Goal: Transaction & Acquisition: Purchase product/service

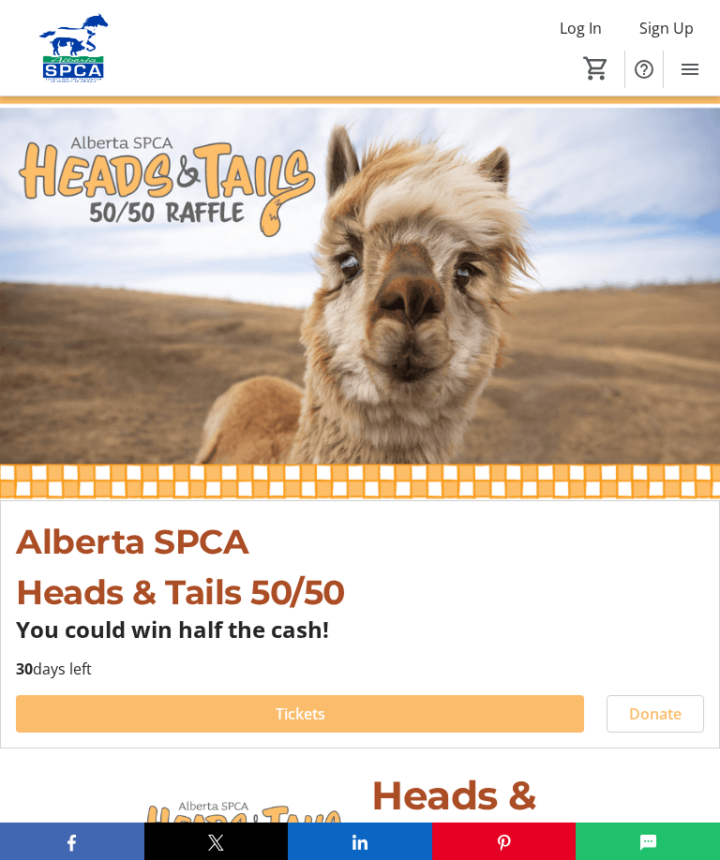
click at [325, 708] on span at bounding box center [300, 714] width 568 height 45
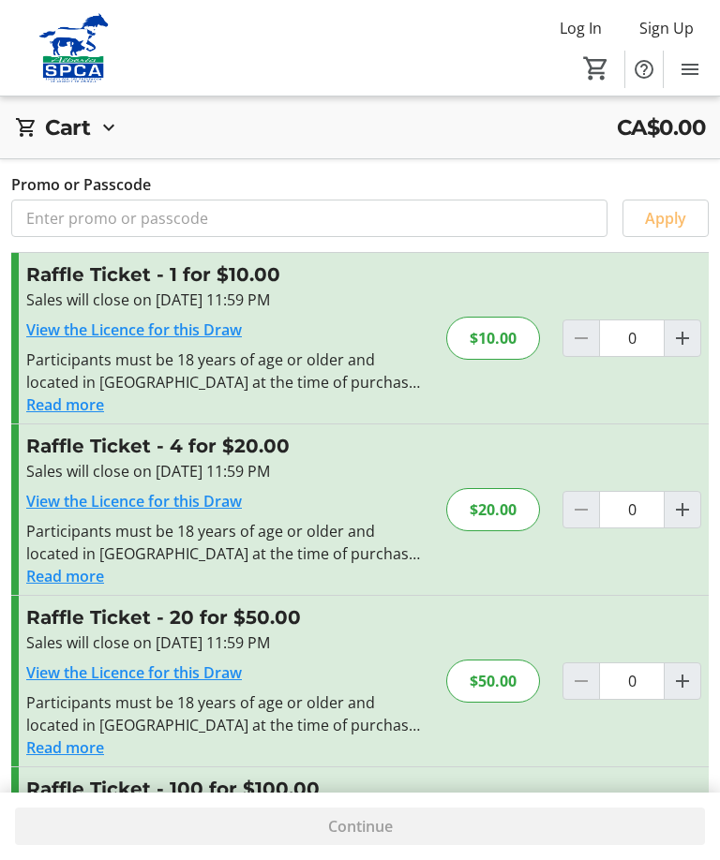
click at [689, 321] on span "Increment by one" at bounding box center [682, 339] width 36 height 36
type input "1"
click at [355, 843] on div "Continue" at bounding box center [360, 826] width 690 height 37
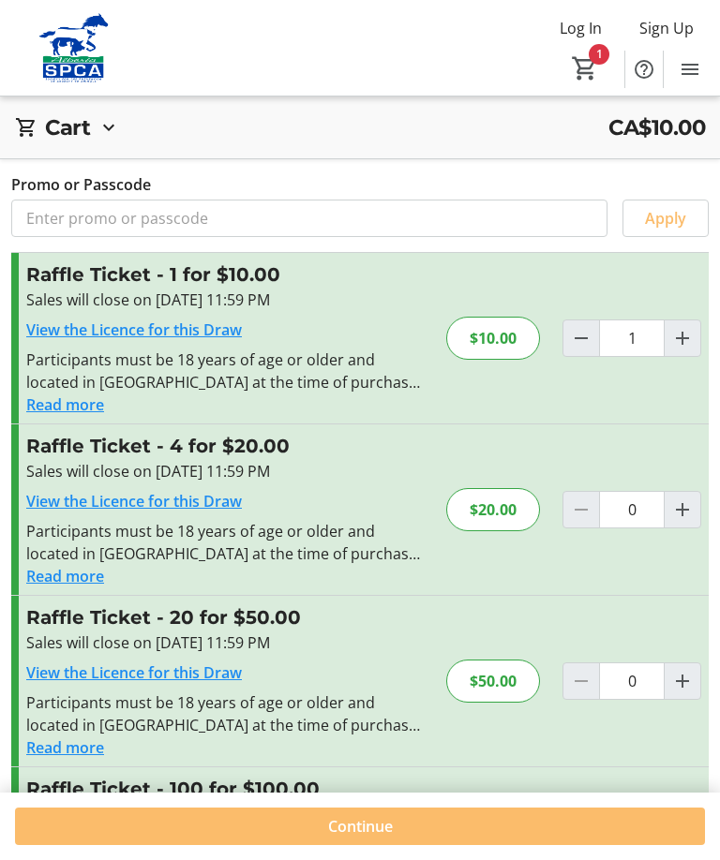
click at [351, 839] on span at bounding box center [360, 826] width 690 height 45
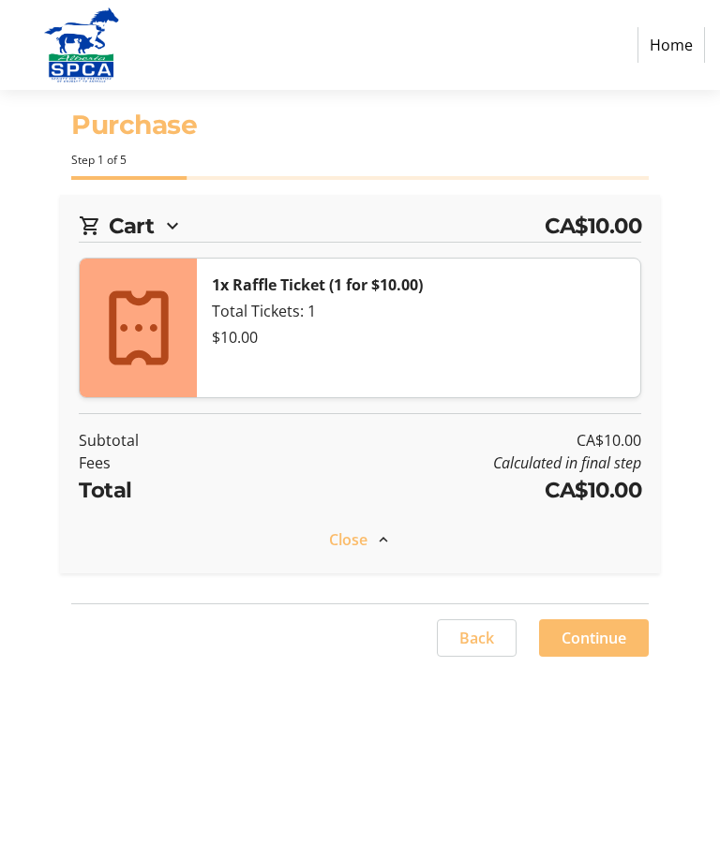
select select "CA"
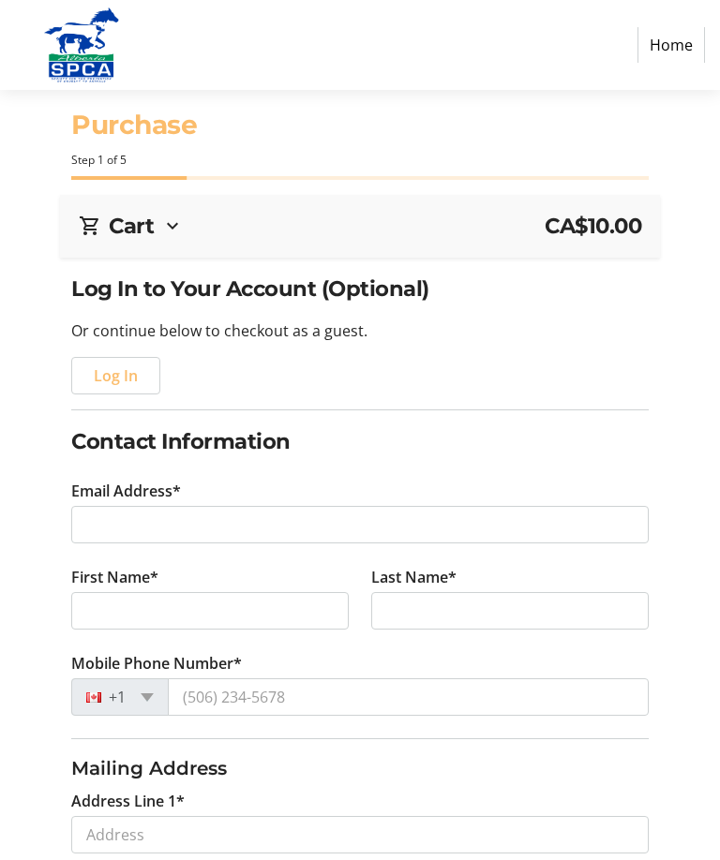
click at [204, 500] on tr-form-field "Email Address*" at bounding box center [359, 523] width 577 height 86
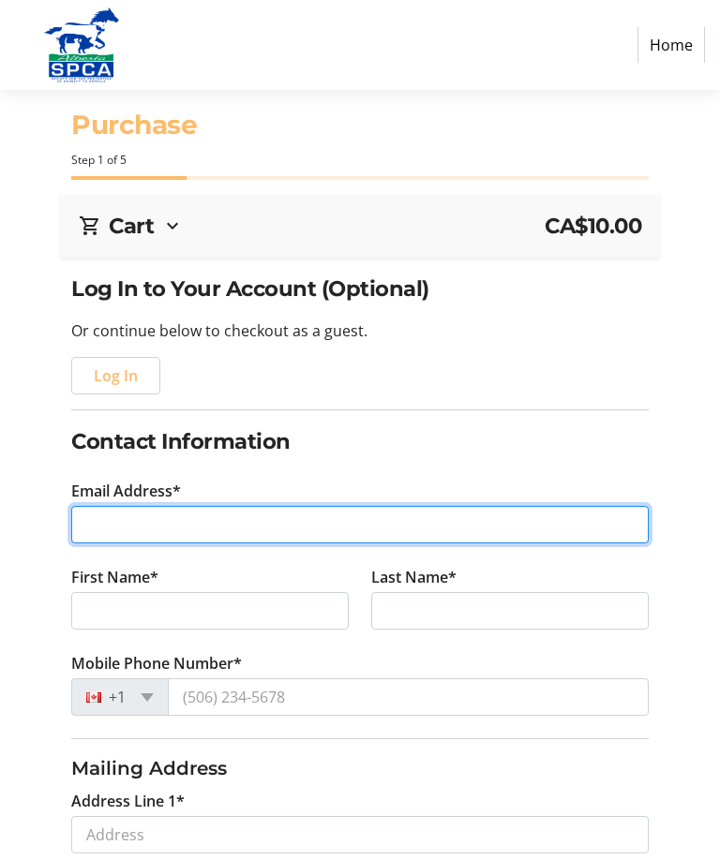
click at [149, 525] on input "Email Address*" at bounding box center [359, 524] width 577 height 37
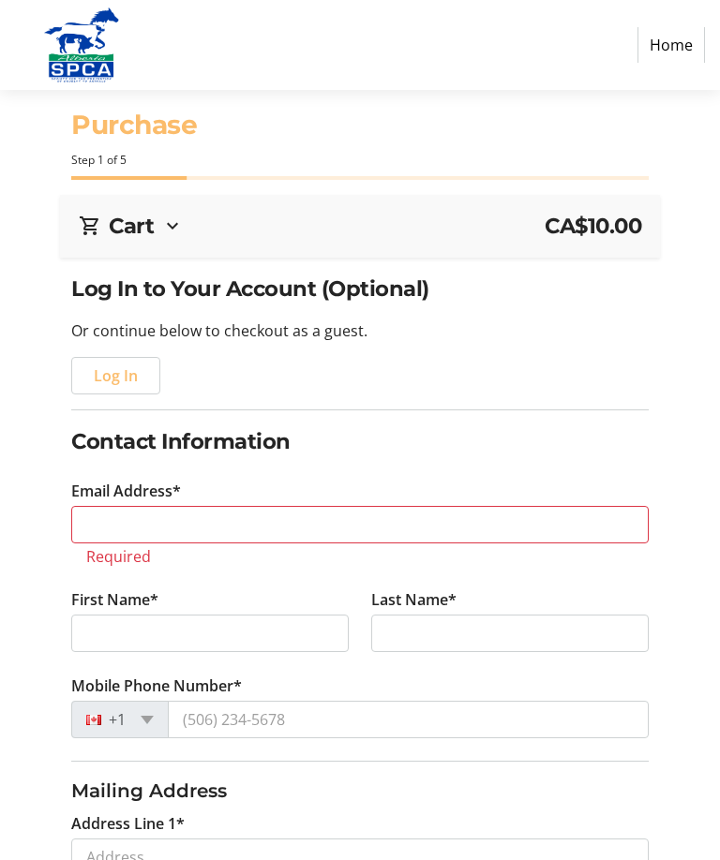
type input "[PHONE_NUMBER]"
select select "AB"
type input "[PERSON_NAME]"
type input "25-9640 [GEOGRAPHIC_DATA]"
type input "[PERSON_NAME]"
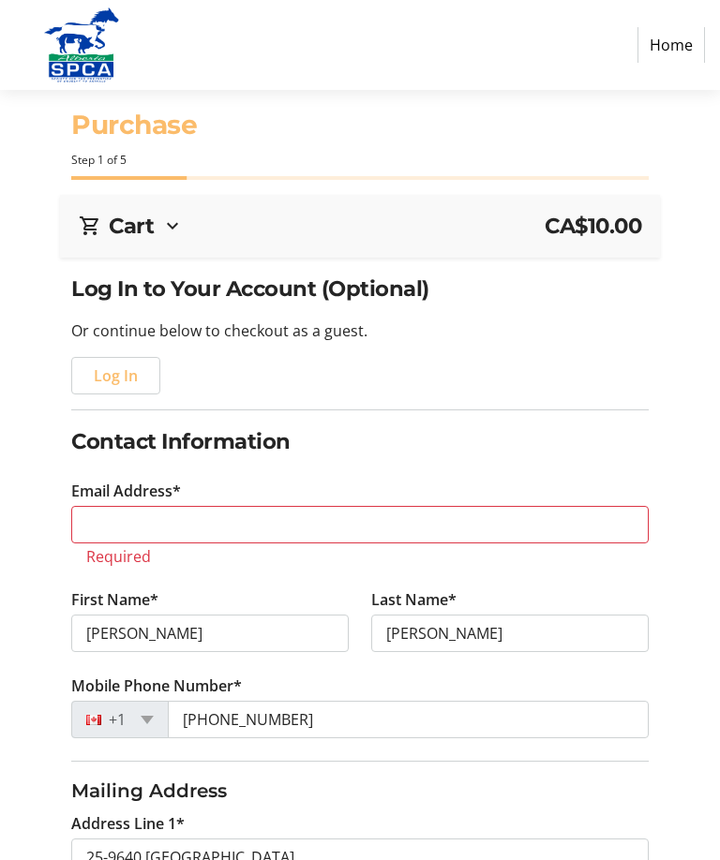
type input "[EMAIL_ADDRESS][DOMAIN_NAME]"
type input "[GEOGRAPHIC_DATA]"
type input "T8V 0H4"
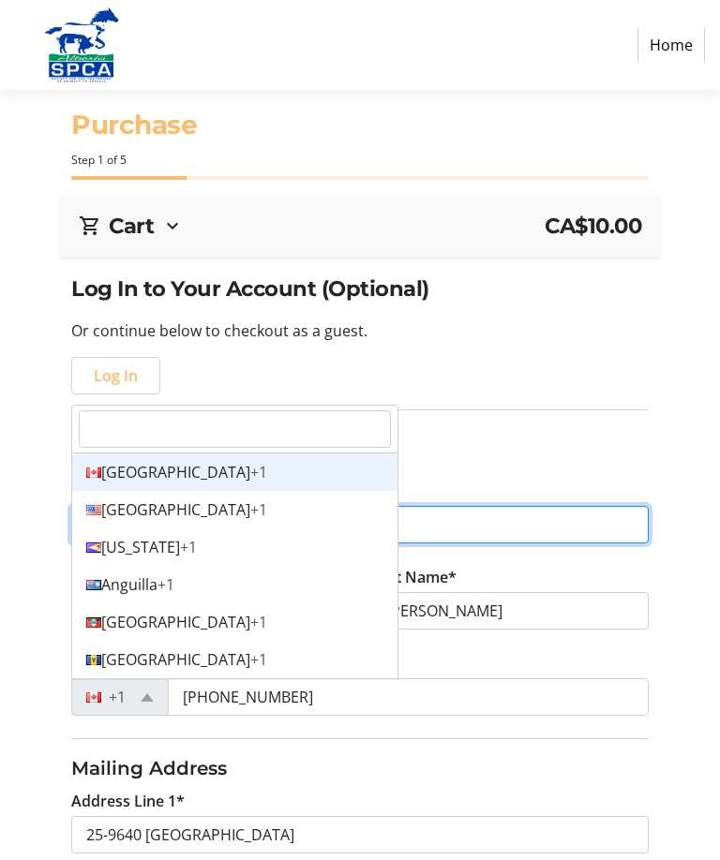
click at [124, 469] on div "Canada +1" at bounding box center [234, 472] width 325 height 37
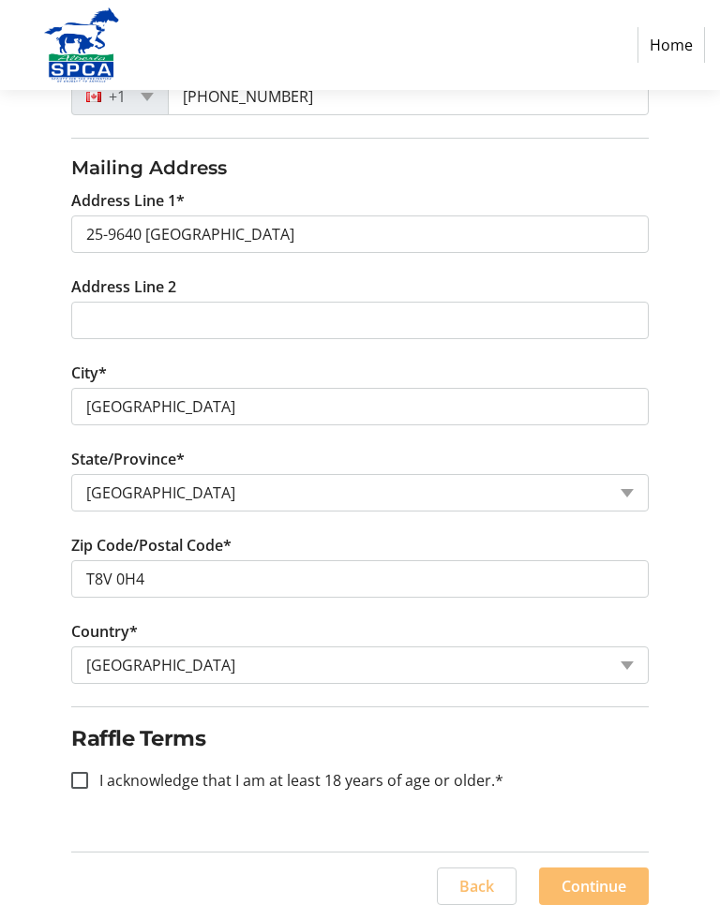
scroll to position [602, 0]
click at [78, 791] on div at bounding box center [79, 779] width 45 height 45
checkbox input "true"
click at [604, 859] on span "Continue" at bounding box center [593, 885] width 65 height 22
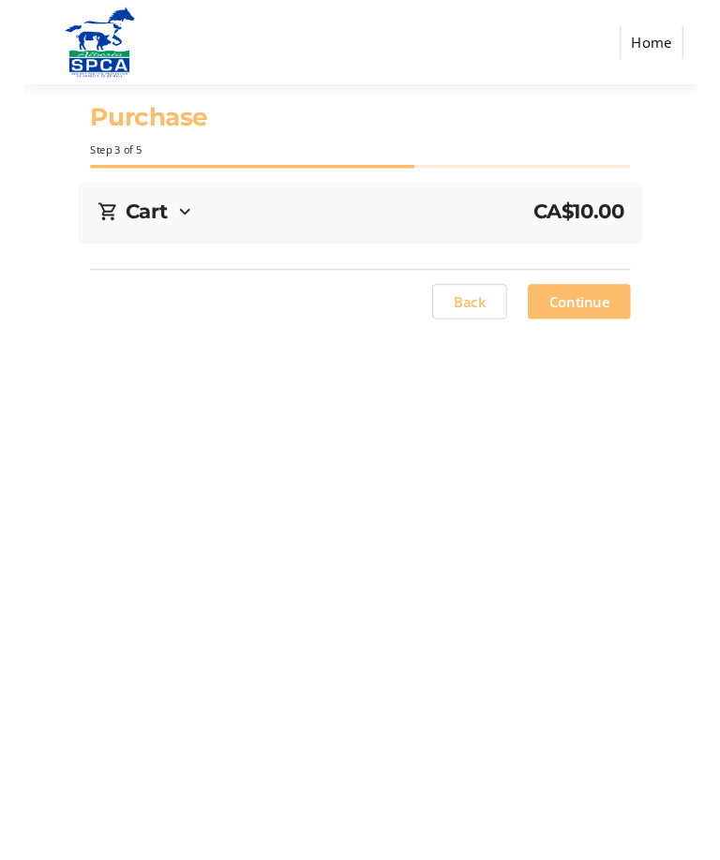
scroll to position [0, 0]
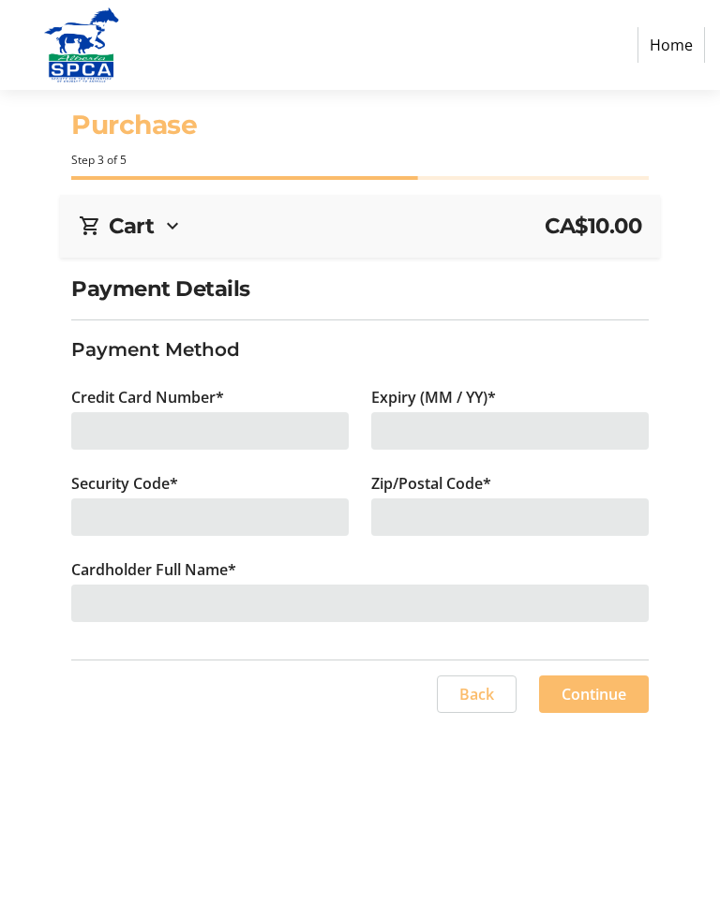
click at [197, 434] on div at bounding box center [209, 430] width 277 height 37
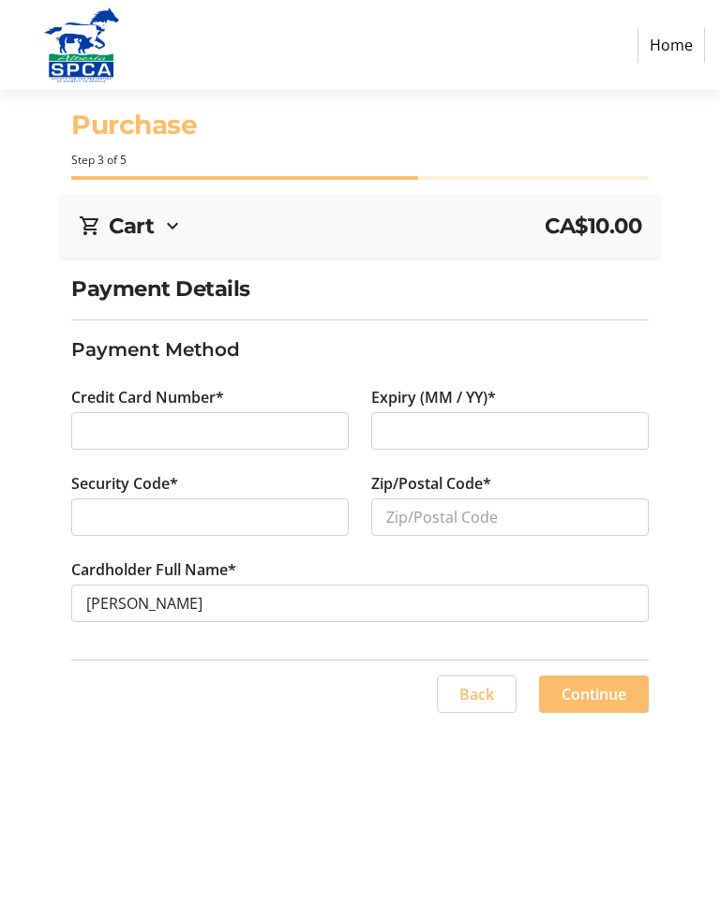
click at [167, 414] on div at bounding box center [209, 430] width 277 height 37
click at [437, 419] on div at bounding box center [509, 430] width 277 height 37
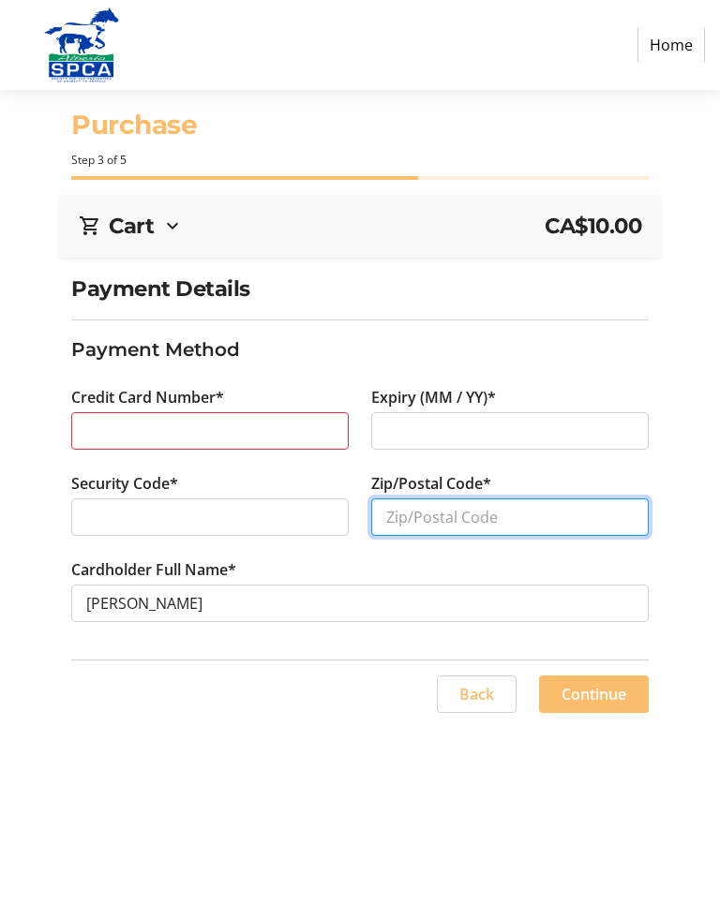
click at [452, 518] on input "Zip/Postal Code*" at bounding box center [509, 517] width 277 height 37
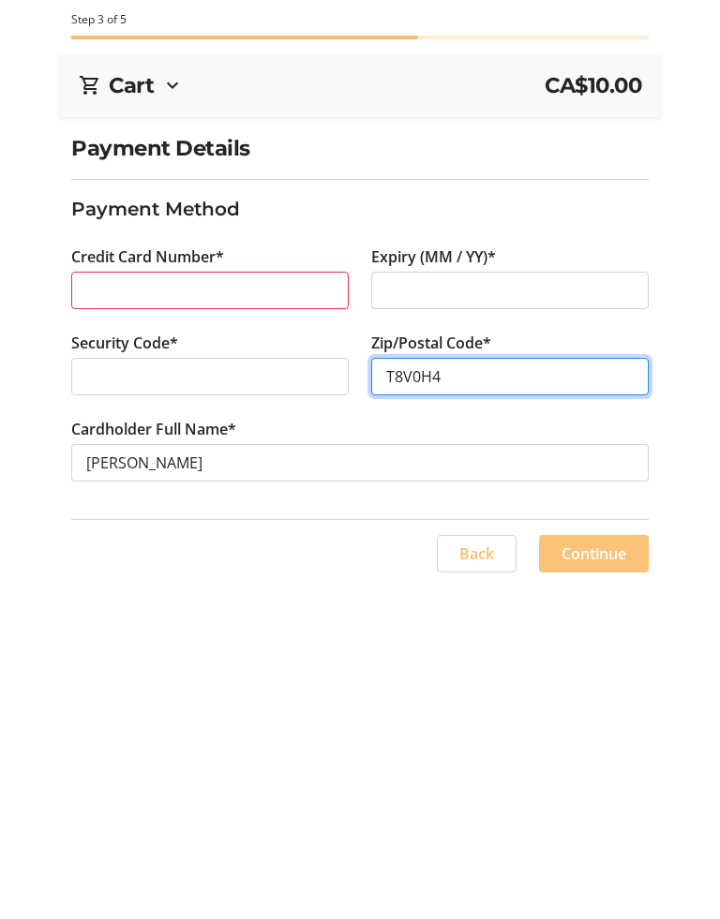
type input "T8V0H4"
click at [598, 683] on span "Continue" at bounding box center [593, 694] width 65 height 22
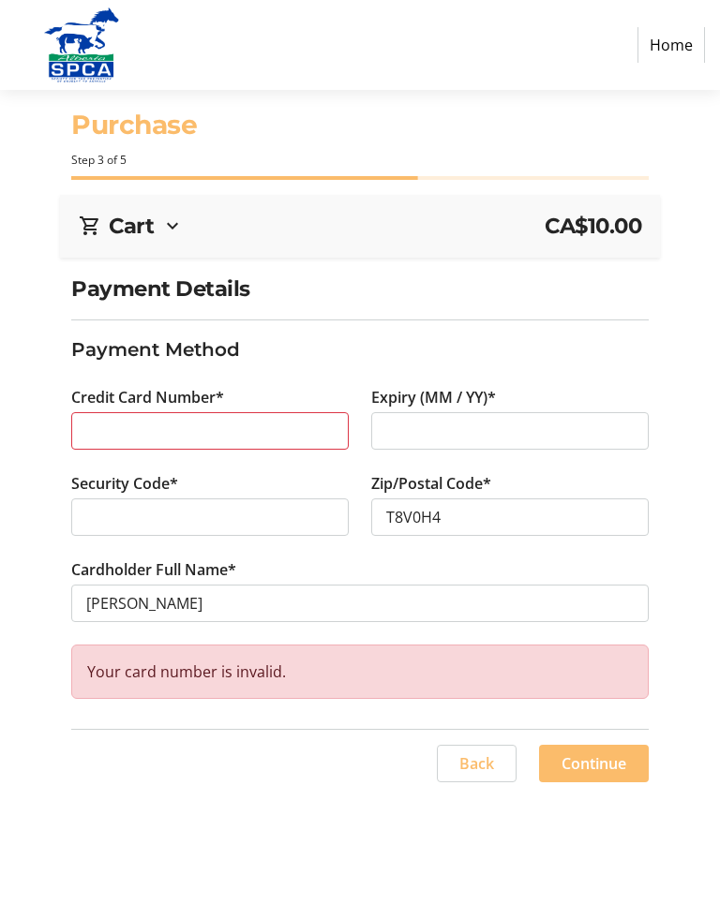
click at [137, 412] on div at bounding box center [209, 430] width 277 height 37
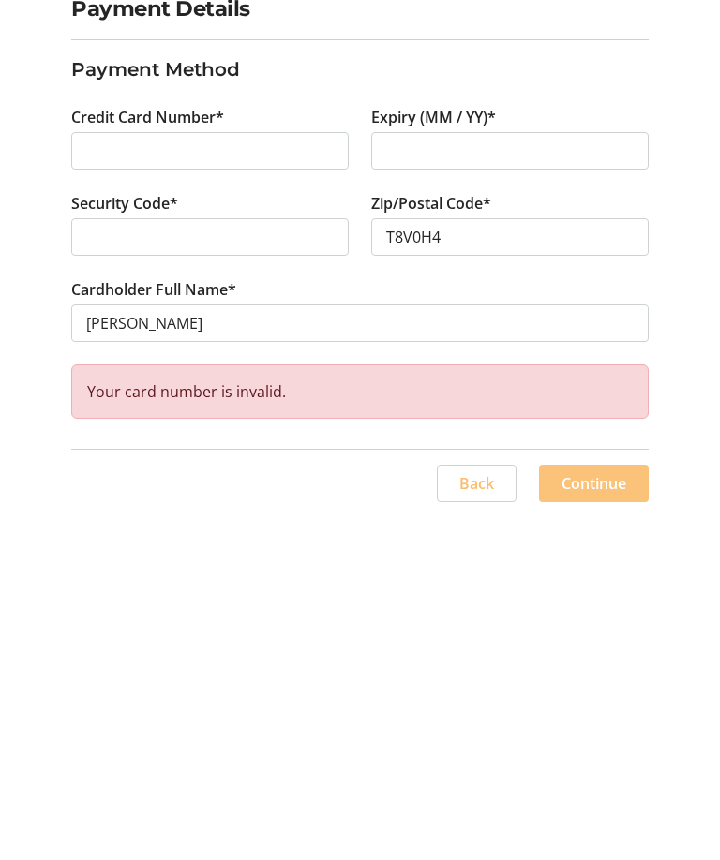
click at [580, 753] on span "Continue" at bounding box center [593, 764] width 65 height 22
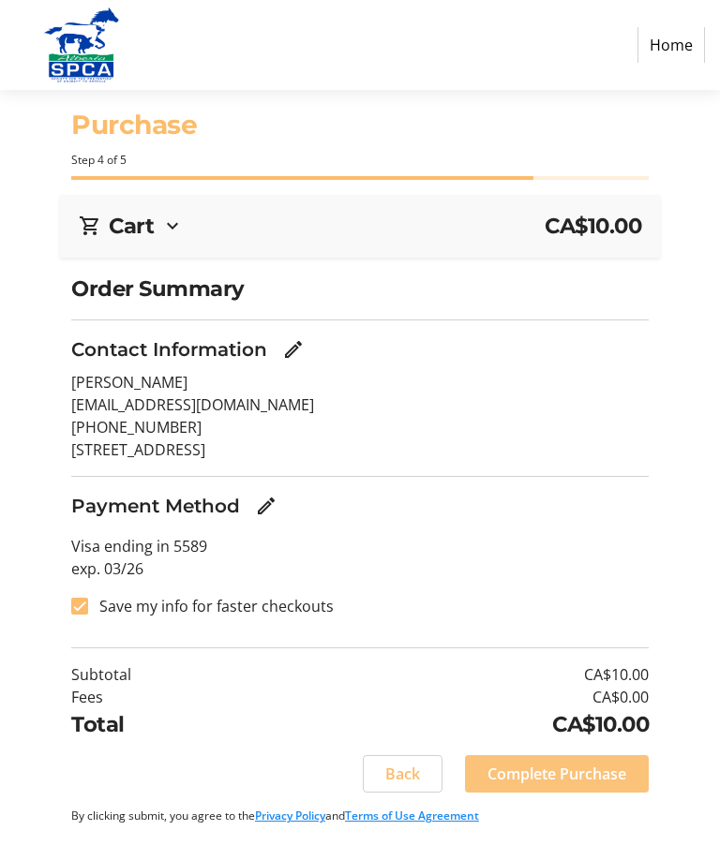
click at [586, 773] on span "Complete Purchase" at bounding box center [556, 774] width 139 height 22
